Goal: Check status

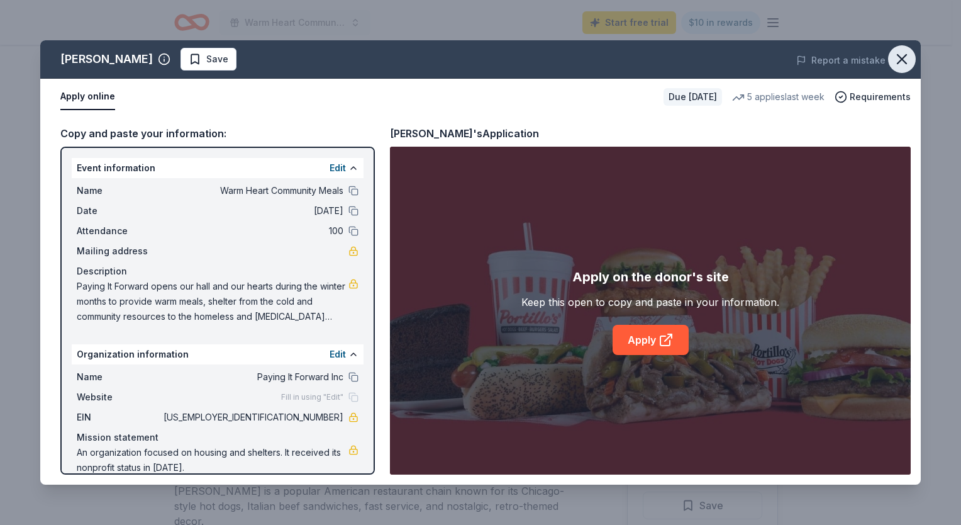
click at [901, 52] on icon "button" at bounding box center [903, 59] width 18 height 18
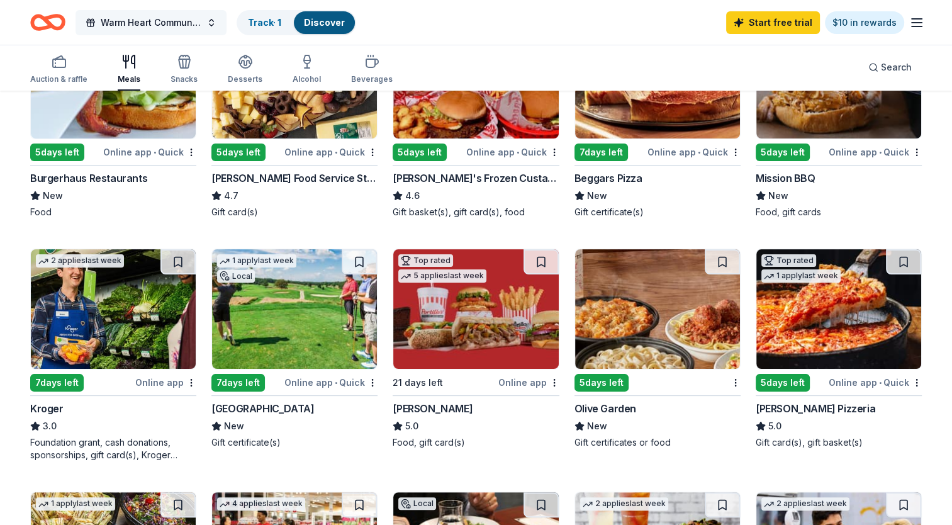
scroll to position [213, 0]
click at [259, 23] on link "Track · 1" at bounding box center [264, 22] width 33 height 11
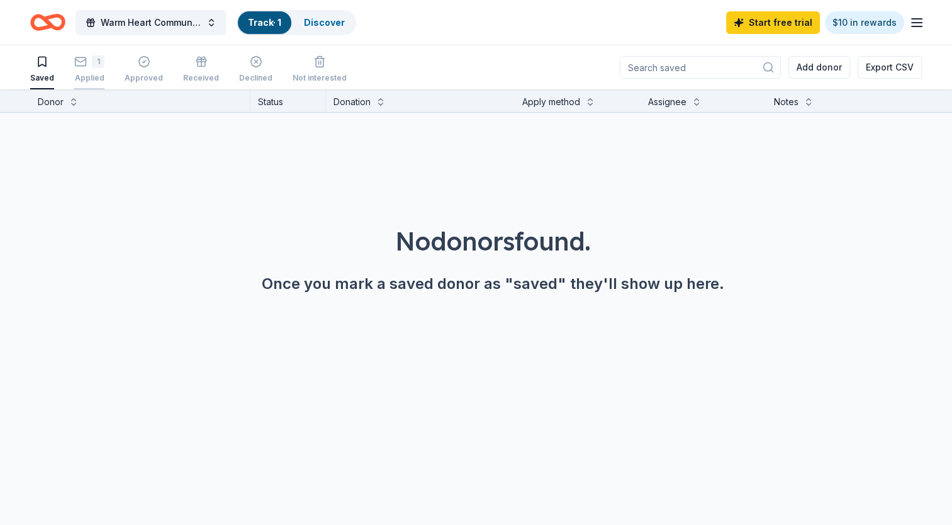
click at [81, 62] on icon "button" at bounding box center [80, 61] width 13 height 13
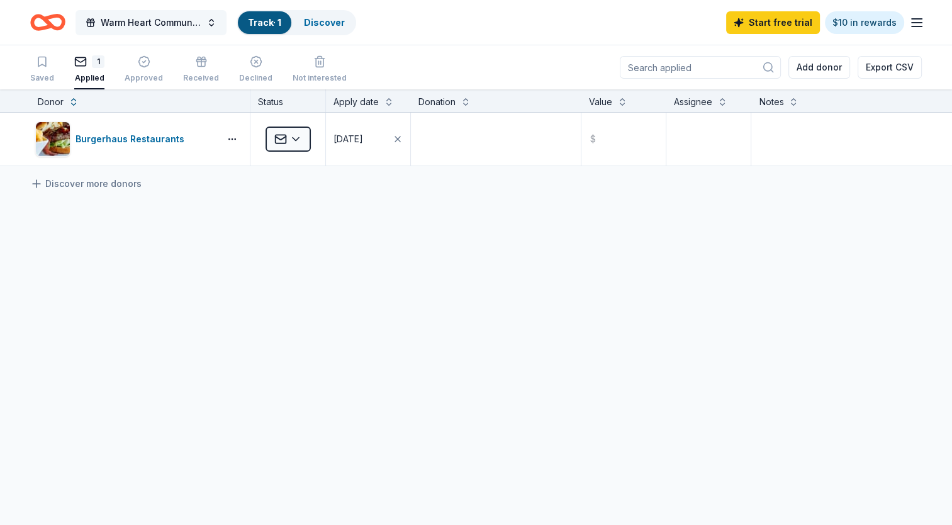
click at [110, 21] on span "Warm Heart Community Meals" at bounding box center [151, 22] width 101 height 15
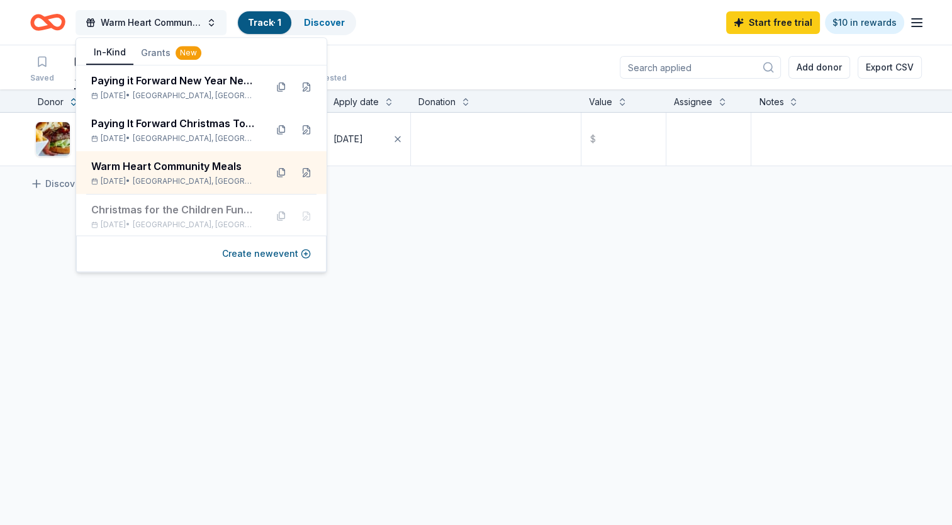
click at [116, 21] on span "Warm Heart Community Meals" at bounding box center [151, 22] width 101 height 15
